Goal: Contribute content: Contribute content

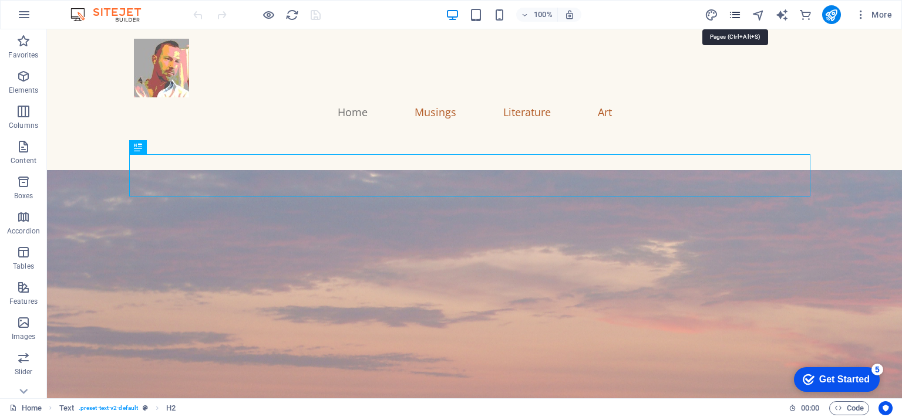
click at [735, 14] on icon "pages" at bounding box center [735, 15] width 14 height 14
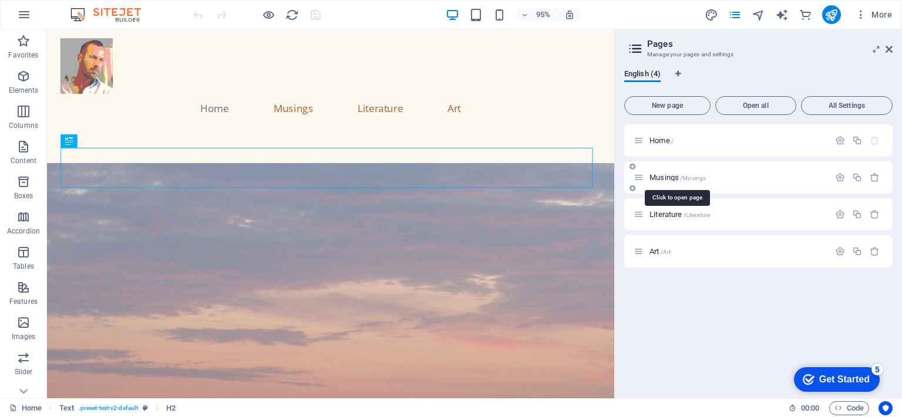
click at [674, 178] on span "Musings /Musings" at bounding box center [677, 177] width 56 height 9
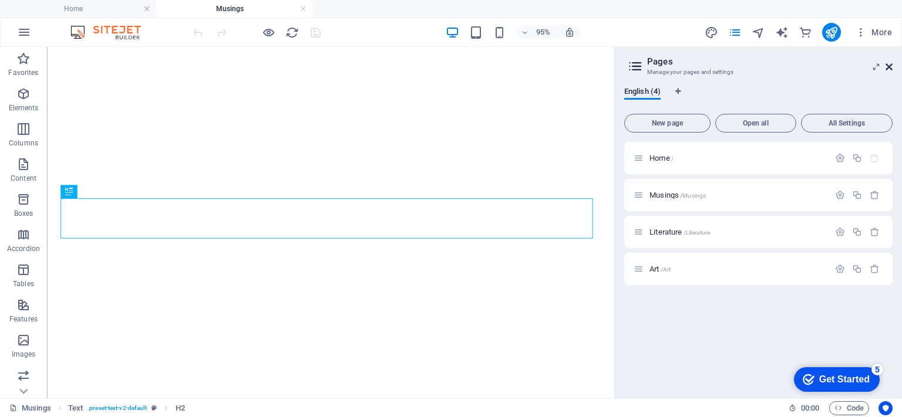
click at [887, 68] on icon at bounding box center [888, 66] width 7 height 9
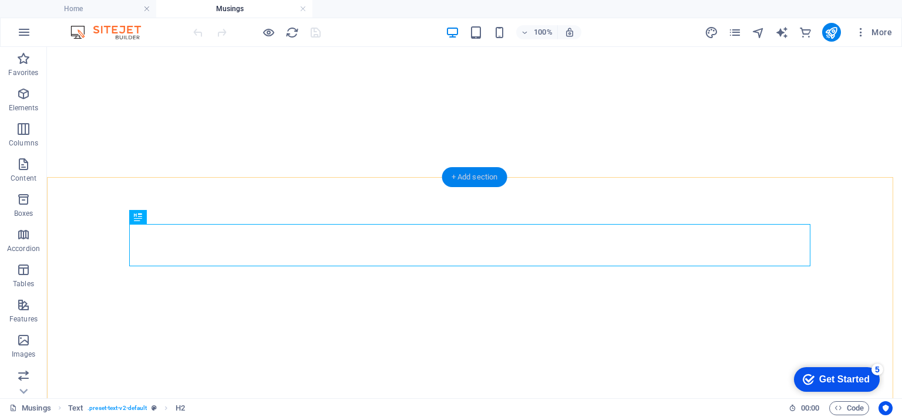
click at [463, 180] on div "+ Add section" at bounding box center [474, 177] width 65 height 20
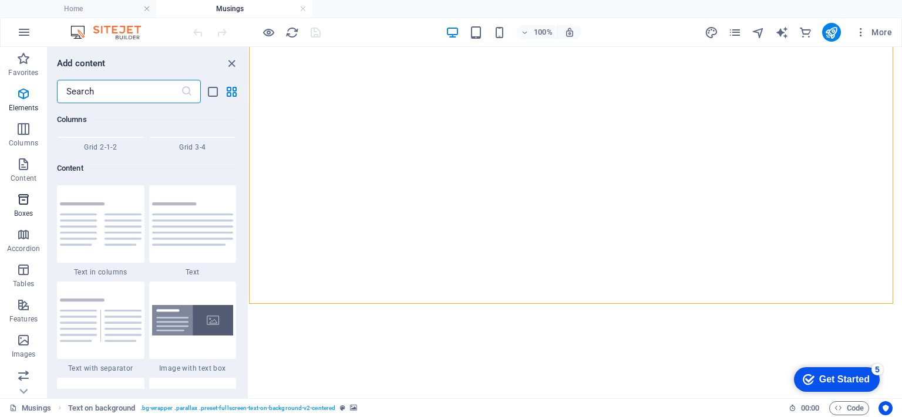
scroll to position [2054, 0]
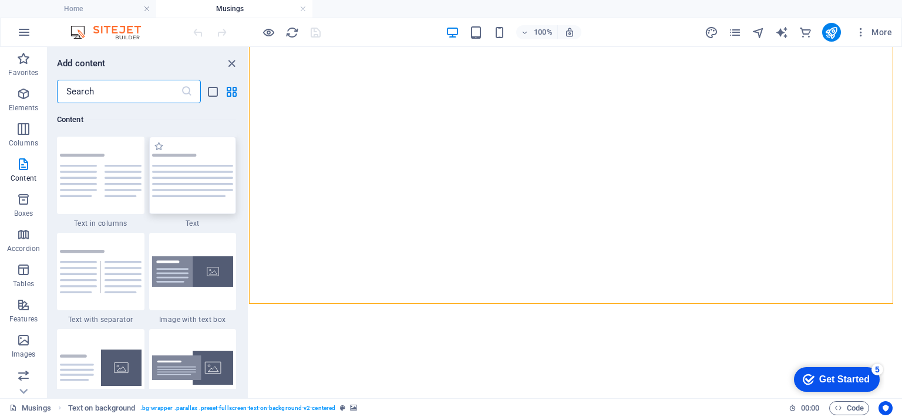
click at [210, 181] on div at bounding box center [192, 175] width 87 height 77
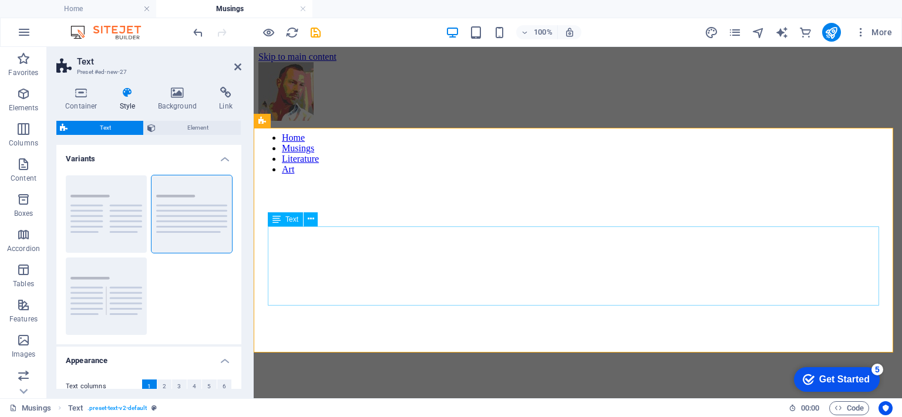
scroll to position [516, 0]
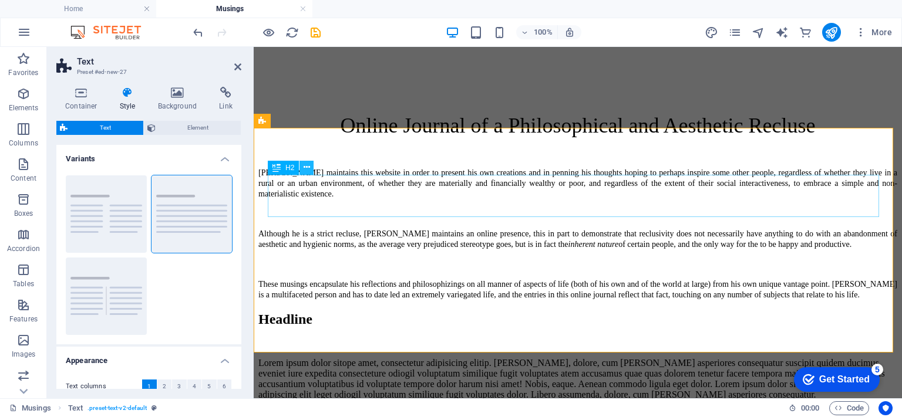
click at [310, 163] on button at bounding box center [306, 168] width 14 height 14
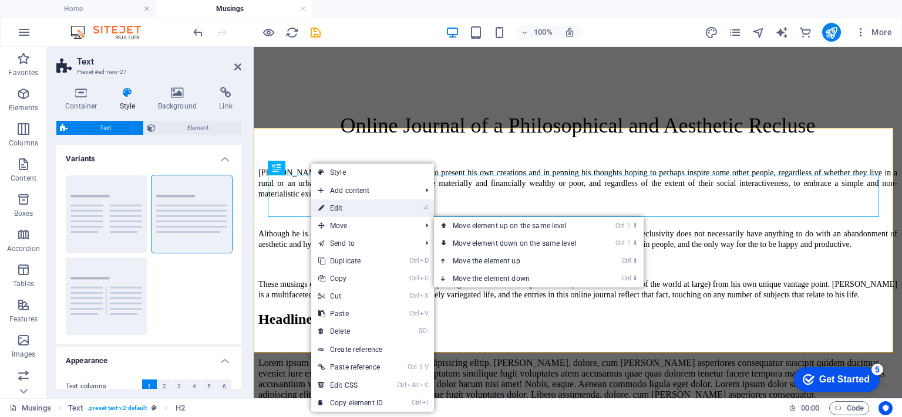
click at [349, 213] on link "⏎ Edit" at bounding box center [350, 209] width 79 height 18
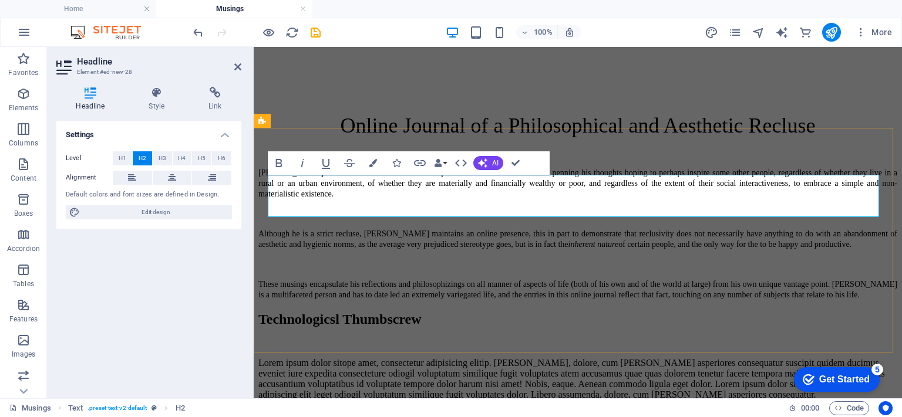
click at [289, 312] on h2 "Technologicsl Thumbscrew" at bounding box center [577, 320] width 639 height 16
click at [521, 312] on h2 "The Technologicsl Thumbscrew" at bounding box center [577, 320] width 639 height 16
click at [315, 358] on div "Lorem ipsum dolor sitope amet, consectetur adipisicing elitip. Massumenda, dolo…" at bounding box center [577, 379] width 639 height 42
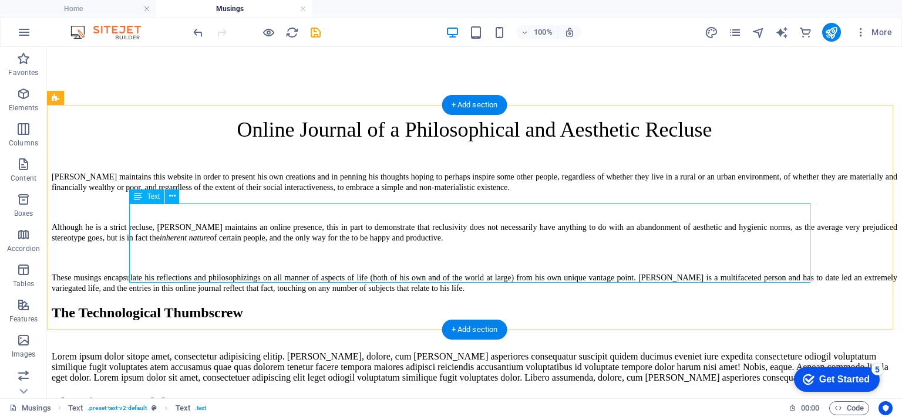
scroll to position [340, 0]
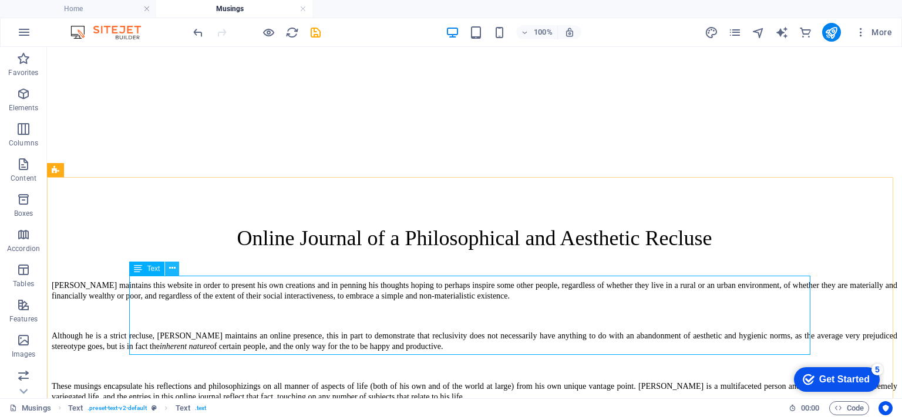
click at [174, 267] on icon at bounding box center [172, 268] width 6 height 12
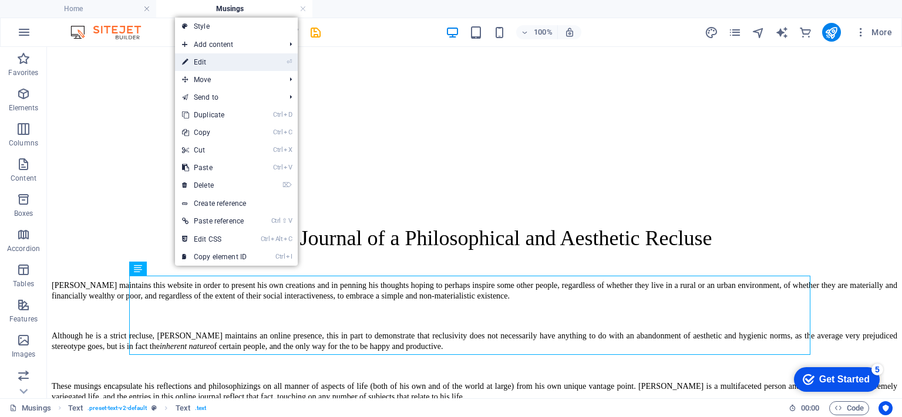
drag, startPoint x: 209, startPoint y: 58, endPoint x: 308, endPoint y: 26, distance: 103.6
click at [209, 58] on link "⏎ Edit" at bounding box center [214, 62] width 79 height 18
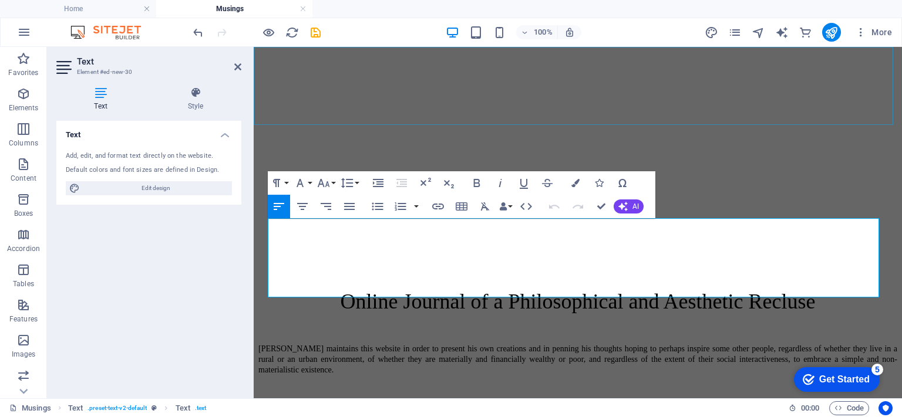
scroll to position [524, 0]
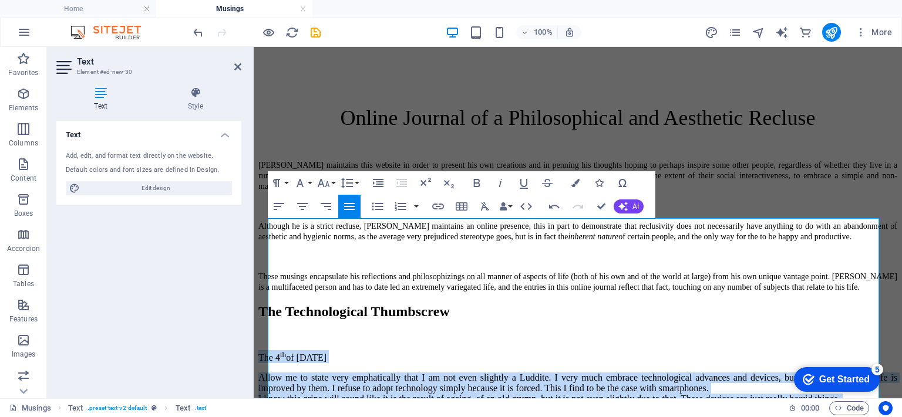
click at [347, 207] on icon "button" at bounding box center [349, 206] width 11 height 7
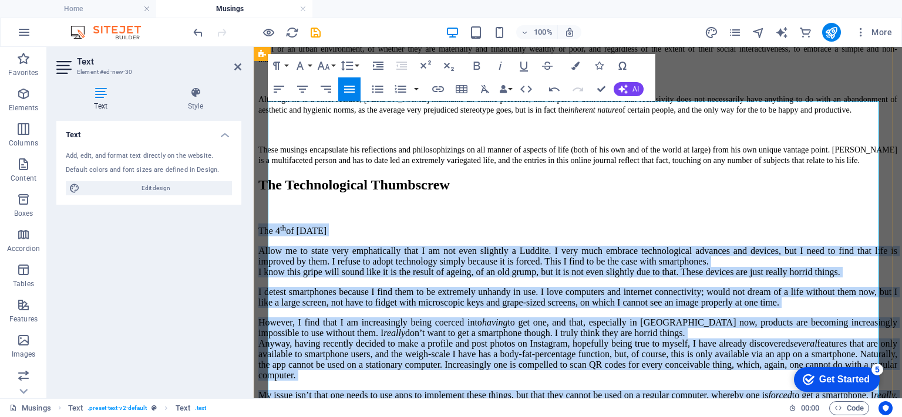
scroll to position [758, 0]
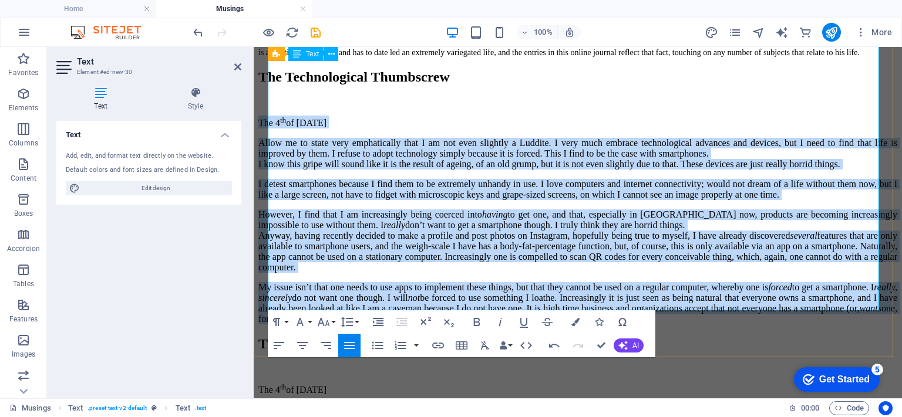
click at [274, 282] on div "My issue isn’t that one needs to use apps to implement these things, but that t…" at bounding box center [577, 303] width 639 height 42
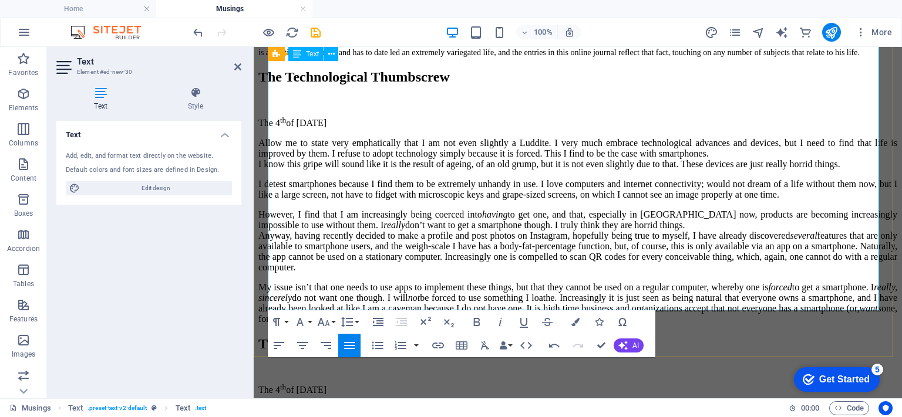
click at [315, 221] on p "However, I find that I am increasingly being coerced into having to get one, an…" at bounding box center [577, 241] width 639 height 63
click at [322, 222] on p "However, I find that I am increasingly being coerced into having to get one, an…" at bounding box center [577, 241] width 639 height 63
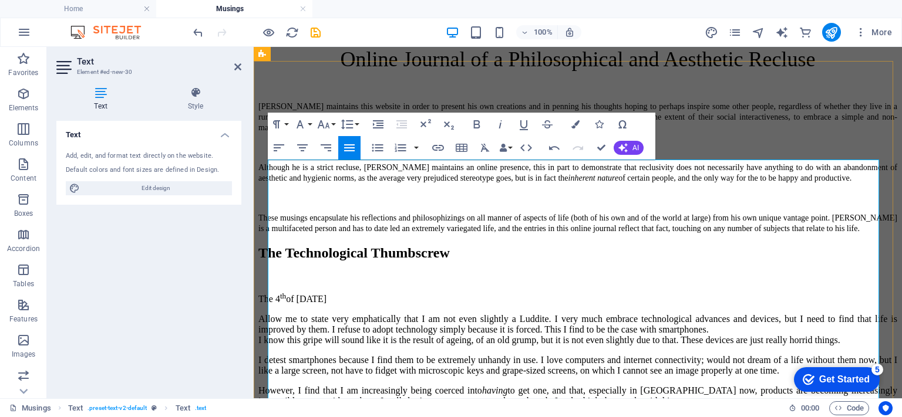
scroll to position [524, 0]
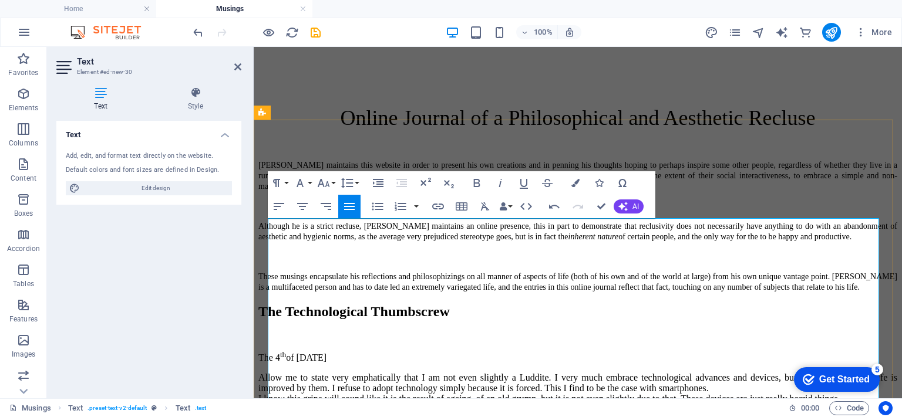
click at [405, 350] on p "The 4 th of September, 2025" at bounding box center [577, 356] width 639 height 13
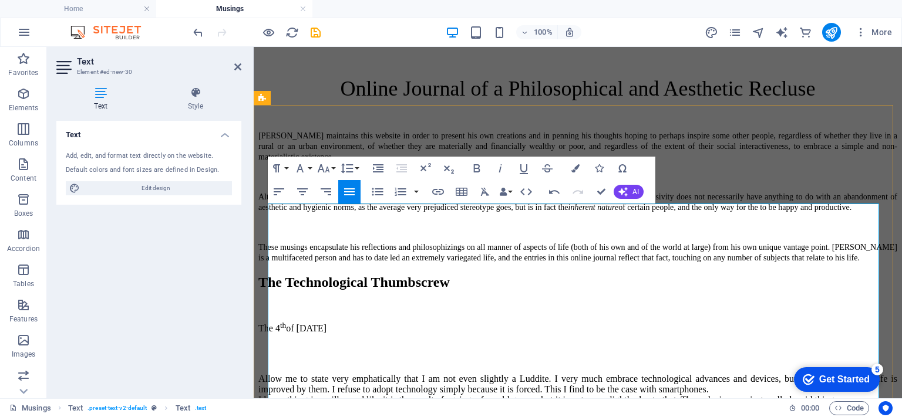
scroll to position [538, 0]
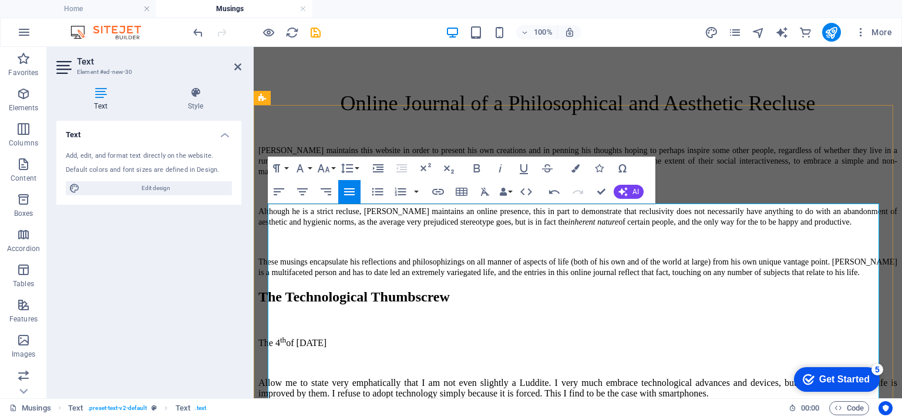
click at [420, 378] on p "Allow me to state very emphatically that I am not even slightly a Luddite. I ve…" at bounding box center [577, 394] width 639 height 32
click at [389, 378] on p "Allow me to state very emphatically that I am not even slightly a Luddite. I ve…" at bounding box center [577, 394] width 639 height 32
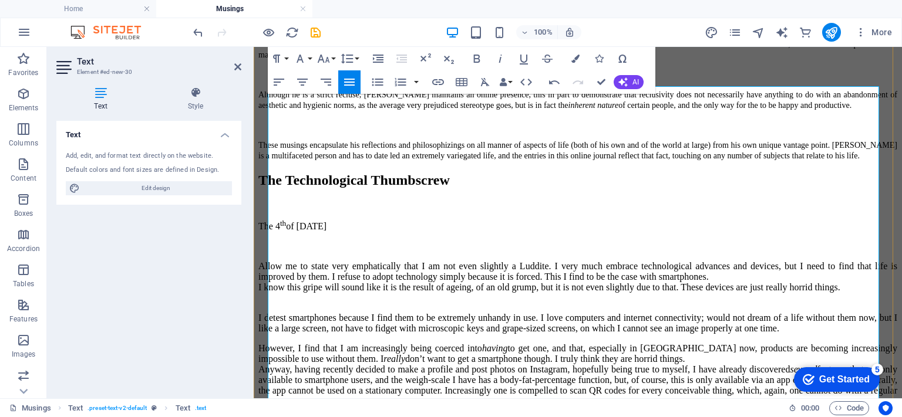
scroll to position [656, 0]
click at [524, 312] on p "I detest smartphones because I find them to be extremely unhandy in use. I love…" at bounding box center [577, 322] width 639 height 21
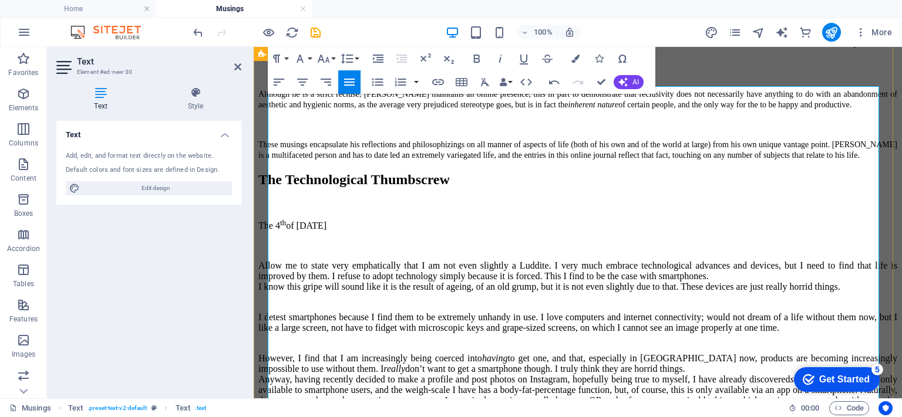
click at [365, 353] on p "However, I find that I am increasingly being coerced into having to get one, an…" at bounding box center [577, 384] width 639 height 63
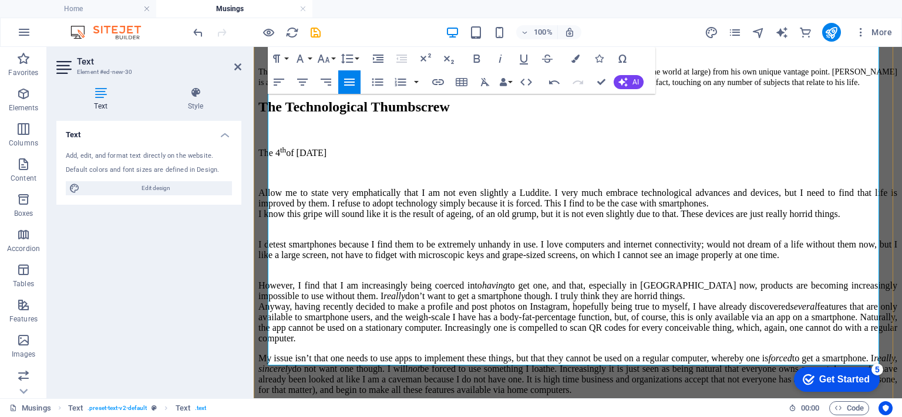
scroll to position [714, 0]
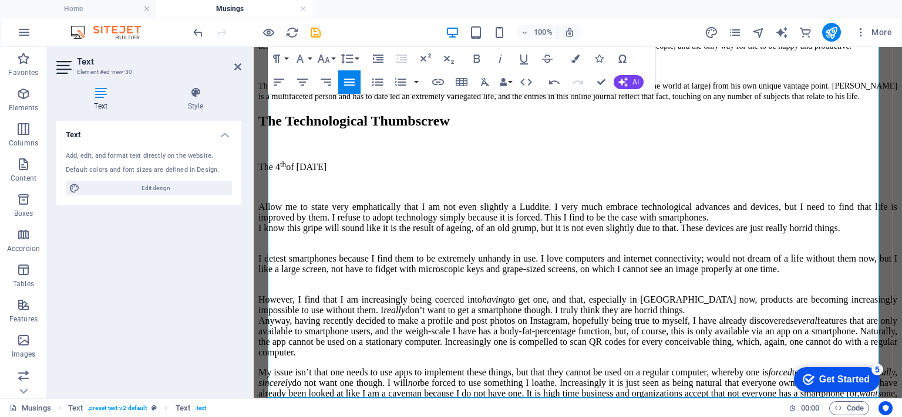
click at [326, 316] on p "However, I find that I am increasingly being coerced into having to get one, an…" at bounding box center [577, 326] width 639 height 63
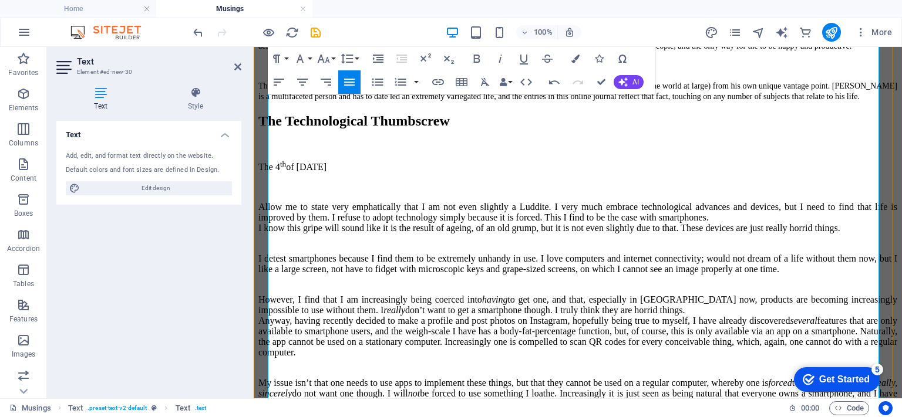
click at [349, 295] on p "However, I find that I am increasingly being coerced into having to get one, an…" at bounding box center [577, 332] width 639 height 74
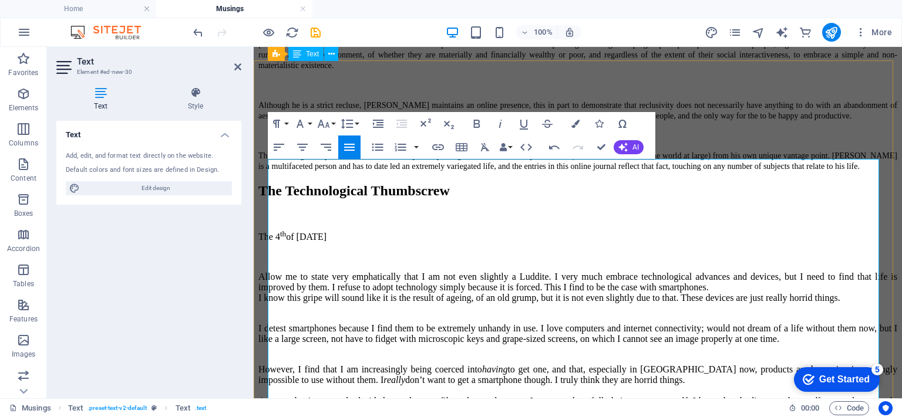
scroll to position [480, 0]
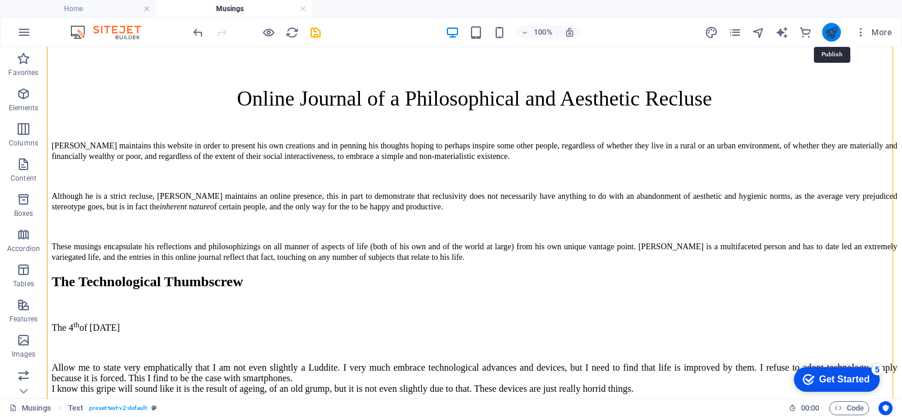
drag, startPoint x: 826, startPoint y: 28, endPoint x: 765, endPoint y: 23, distance: 61.3
click at [826, 28] on icon "publish" at bounding box center [831, 33] width 14 height 14
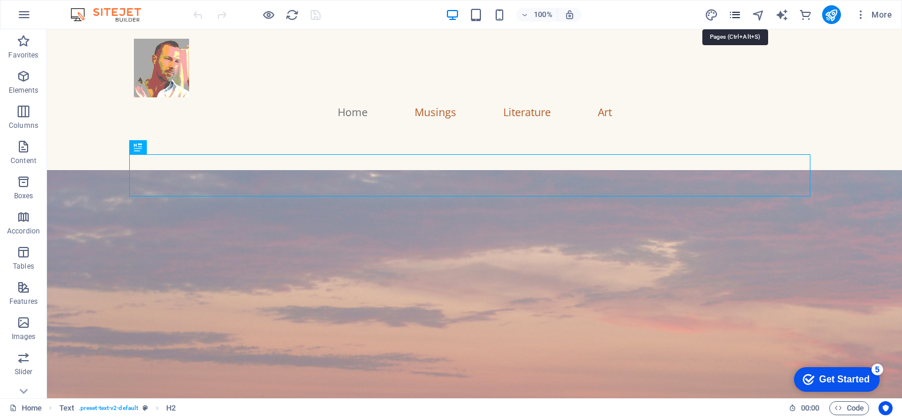
click at [735, 11] on icon "pages" at bounding box center [735, 15] width 14 height 14
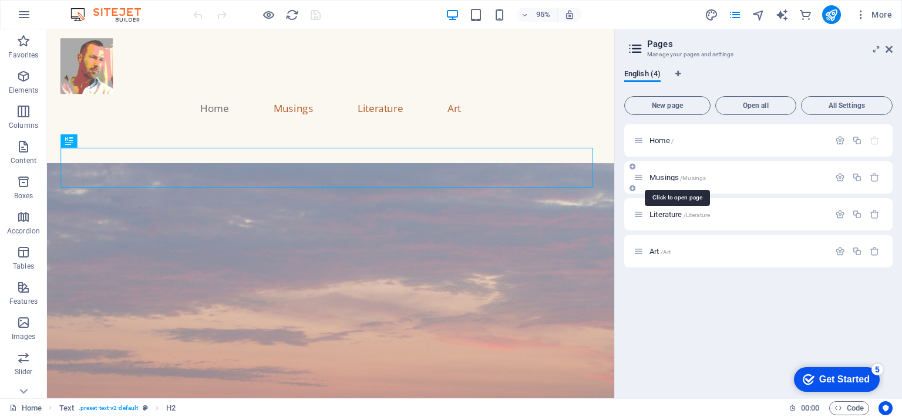
click at [688, 173] on span "Musings /Musings" at bounding box center [677, 177] width 56 height 9
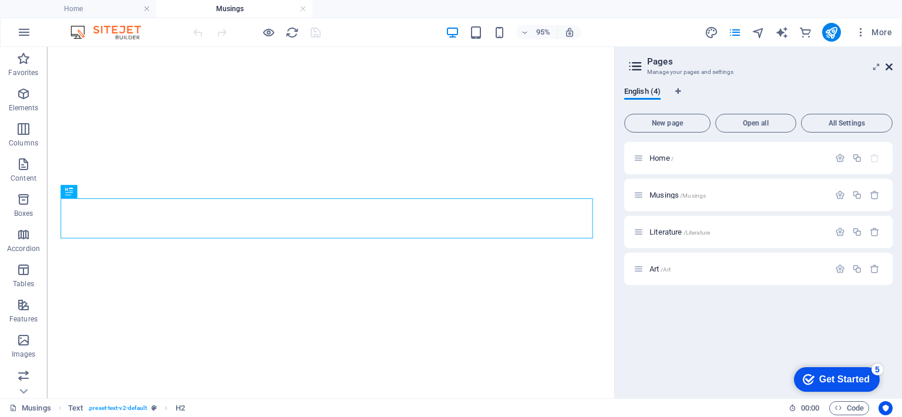
click at [891, 65] on icon at bounding box center [888, 66] width 7 height 9
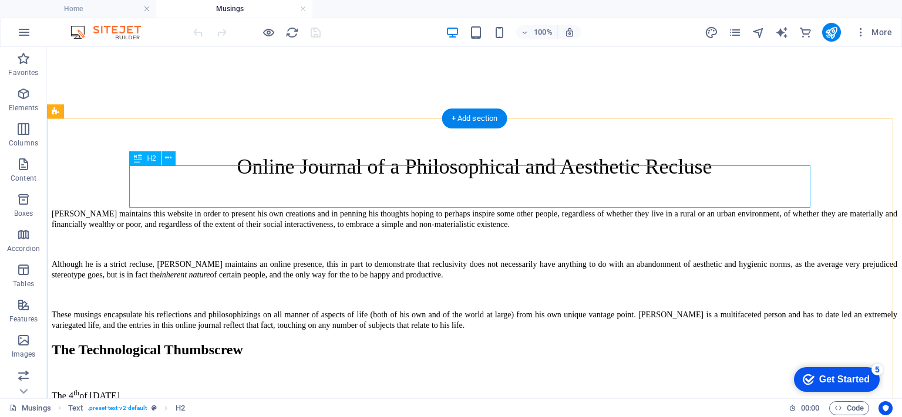
scroll to position [399, 0]
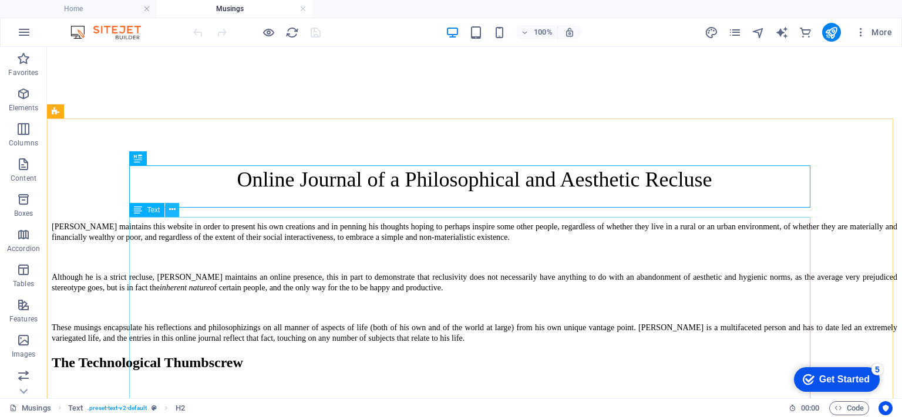
click at [167, 214] on button at bounding box center [172, 210] width 14 height 14
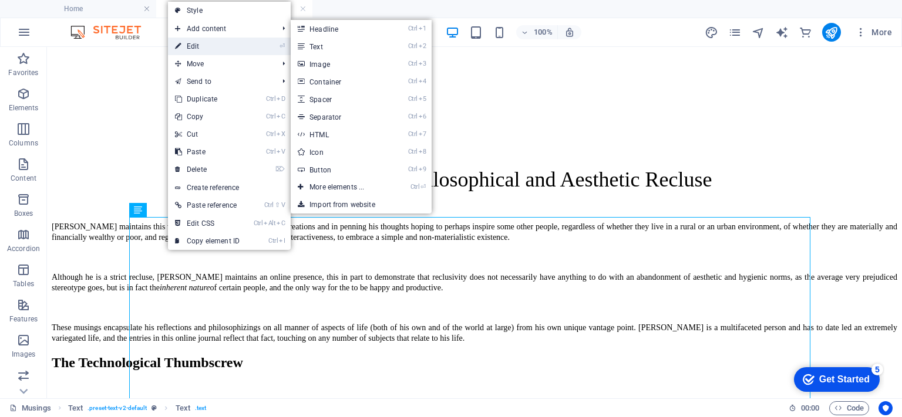
click at [211, 51] on link "⏎ Edit" at bounding box center [207, 47] width 79 height 18
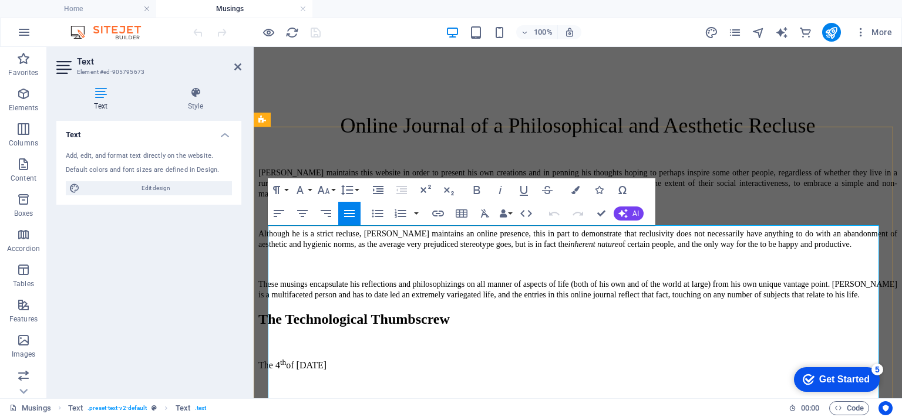
scroll to position [575, 0]
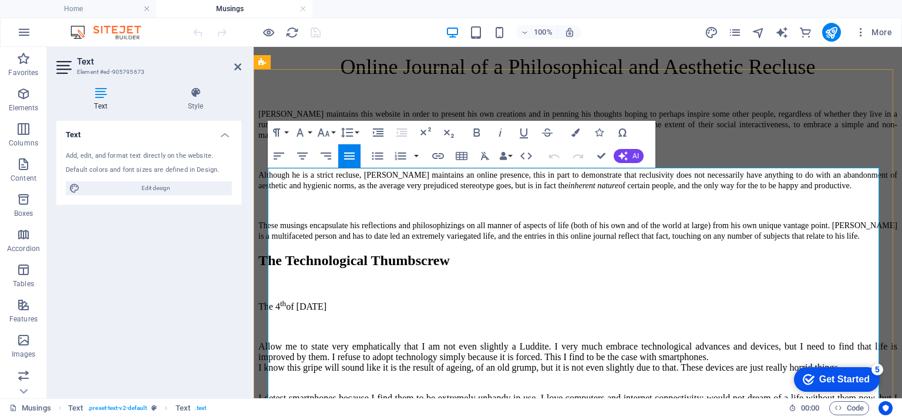
click at [787, 342] on p "Allow me to state very emphatically that I am not even slightly a Luddite. I ve…" at bounding box center [577, 363] width 639 height 42
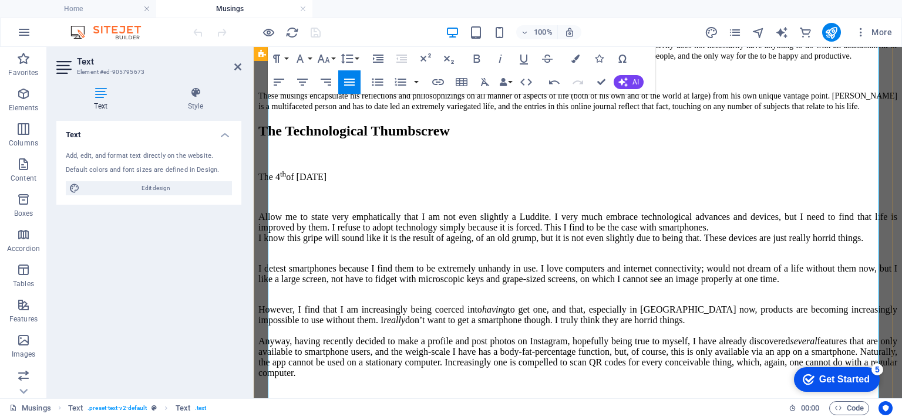
scroll to position [809, 0]
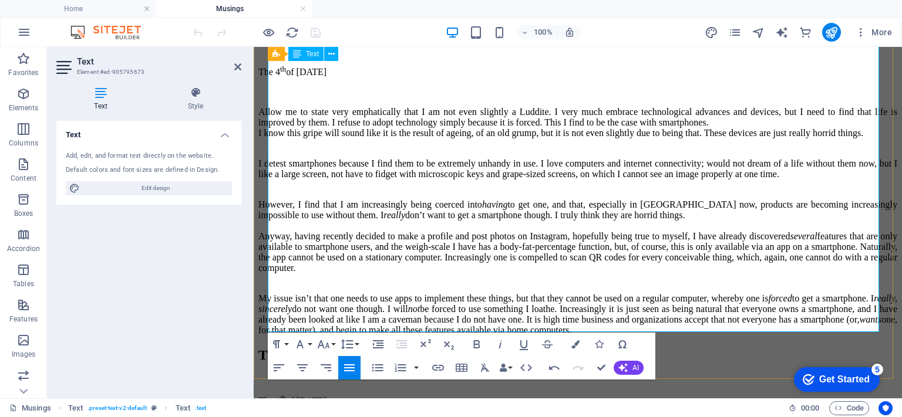
click at [561, 310] on div "My issue isn’t that one needs to use apps to implement these things, but that t…" at bounding box center [577, 314] width 639 height 42
click at [283, 326] on div "My issue isn’t that one needs to use apps to implement these things, but that t…" at bounding box center [577, 314] width 639 height 42
click at [712, 336] on div "The Technological Thumbscrew The [DATE] Allow me to state very emphatically tha…" at bounding box center [577, 177] width 639 height 318
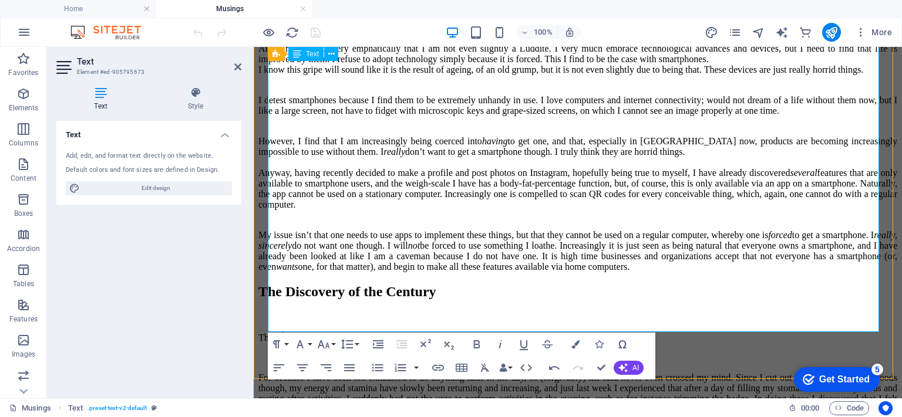
scroll to position [683, 0]
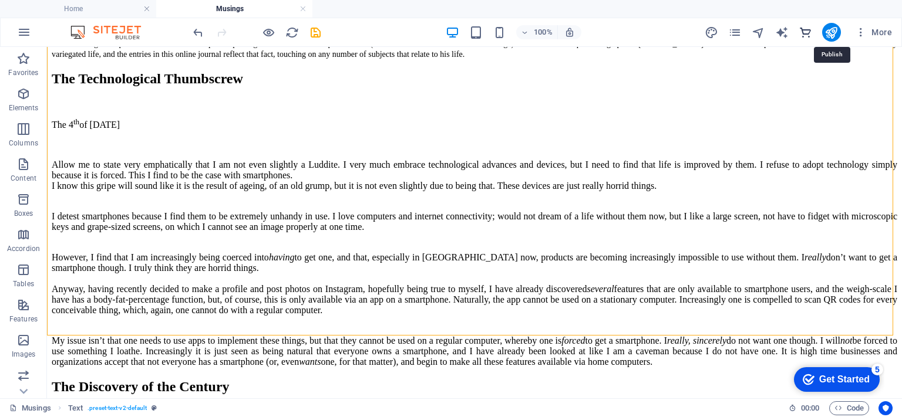
click at [829, 28] on icon "publish" at bounding box center [831, 33] width 14 height 14
